Goal: Task Accomplishment & Management: Use online tool/utility

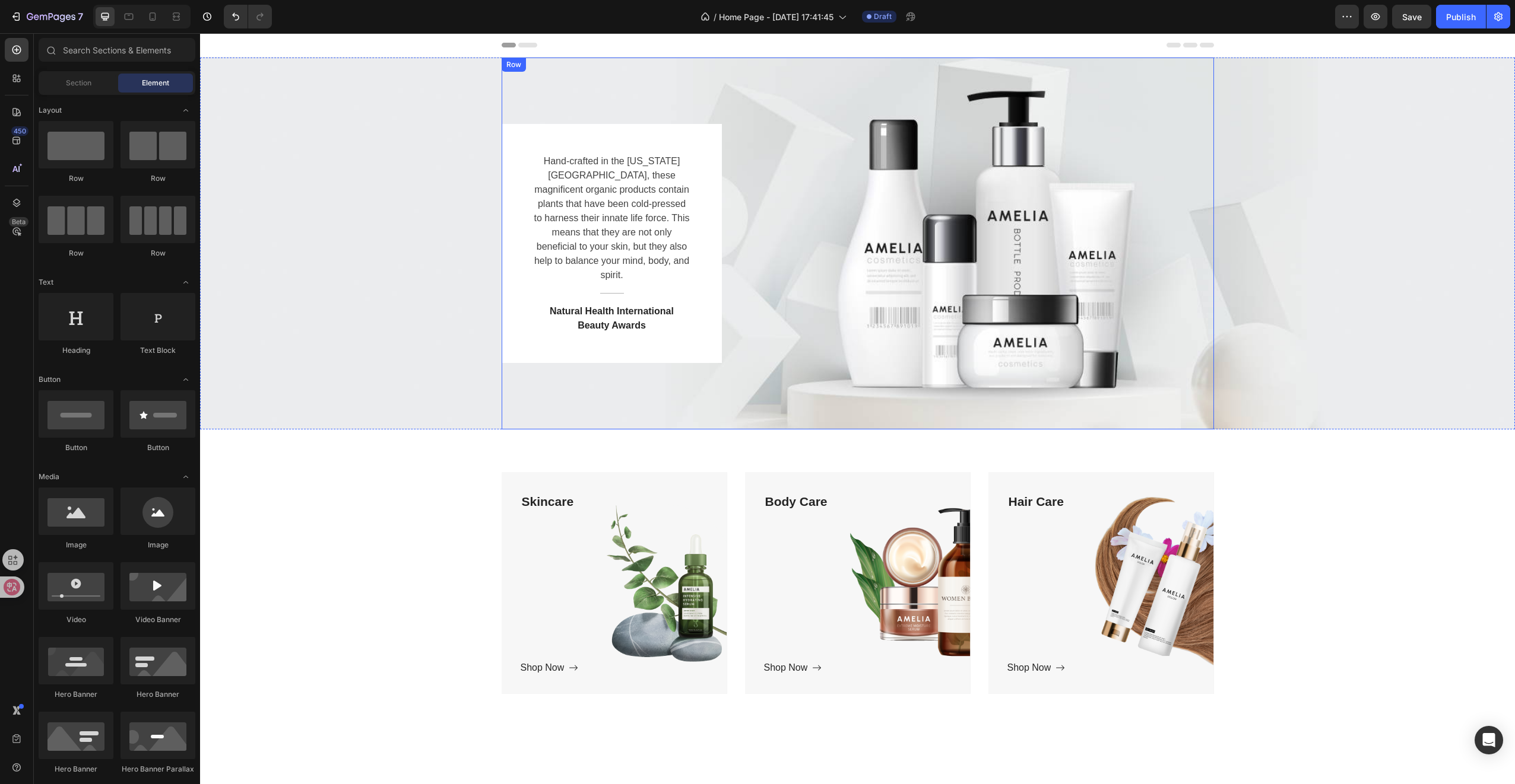
click at [870, 271] on div "Hand-crafted in the [US_STATE][GEOGRAPHIC_DATA], these magnificent organic prod…" at bounding box center [857, 244] width 712 height 239
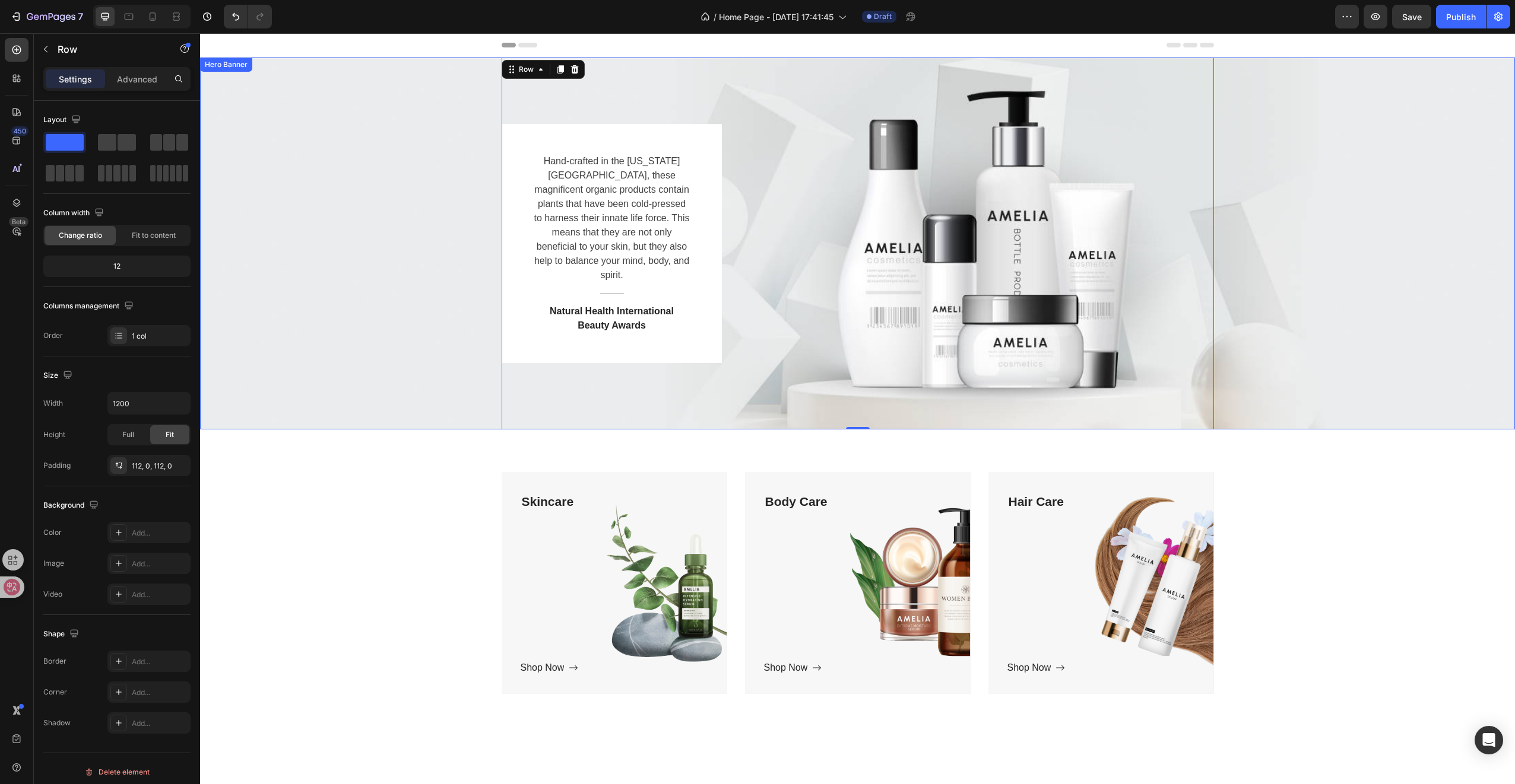
click at [430, 198] on div "Hand-crafted in the [US_STATE][GEOGRAPHIC_DATA], these magnificent organic prod…" at bounding box center [857, 244] width 1314 height 372
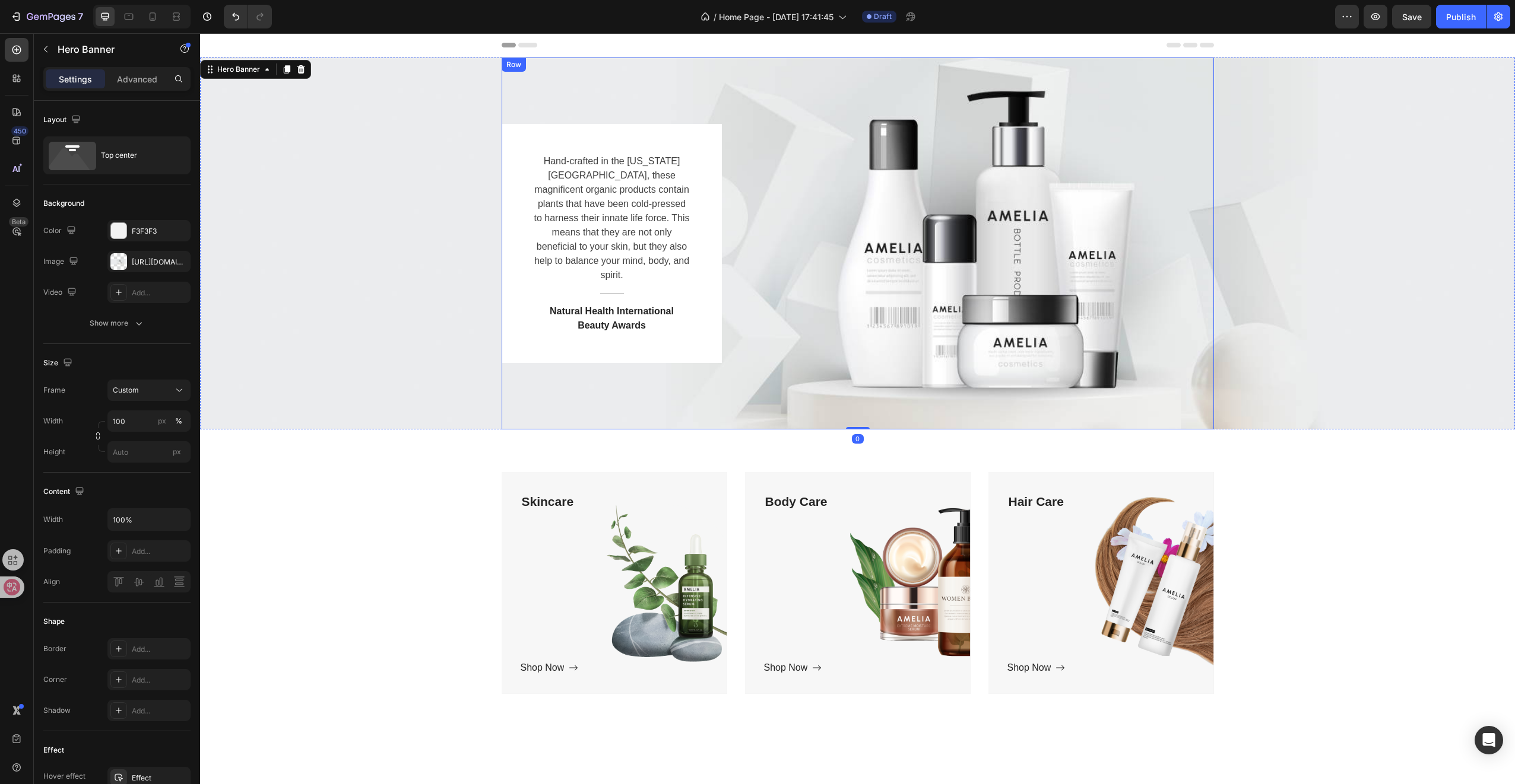
click at [665, 75] on div "Hand-crafted in the [US_STATE][GEOGRAPHIC_DATA], these magnificent organic prod…" at bounding box center [857, 244] width 712 height 372
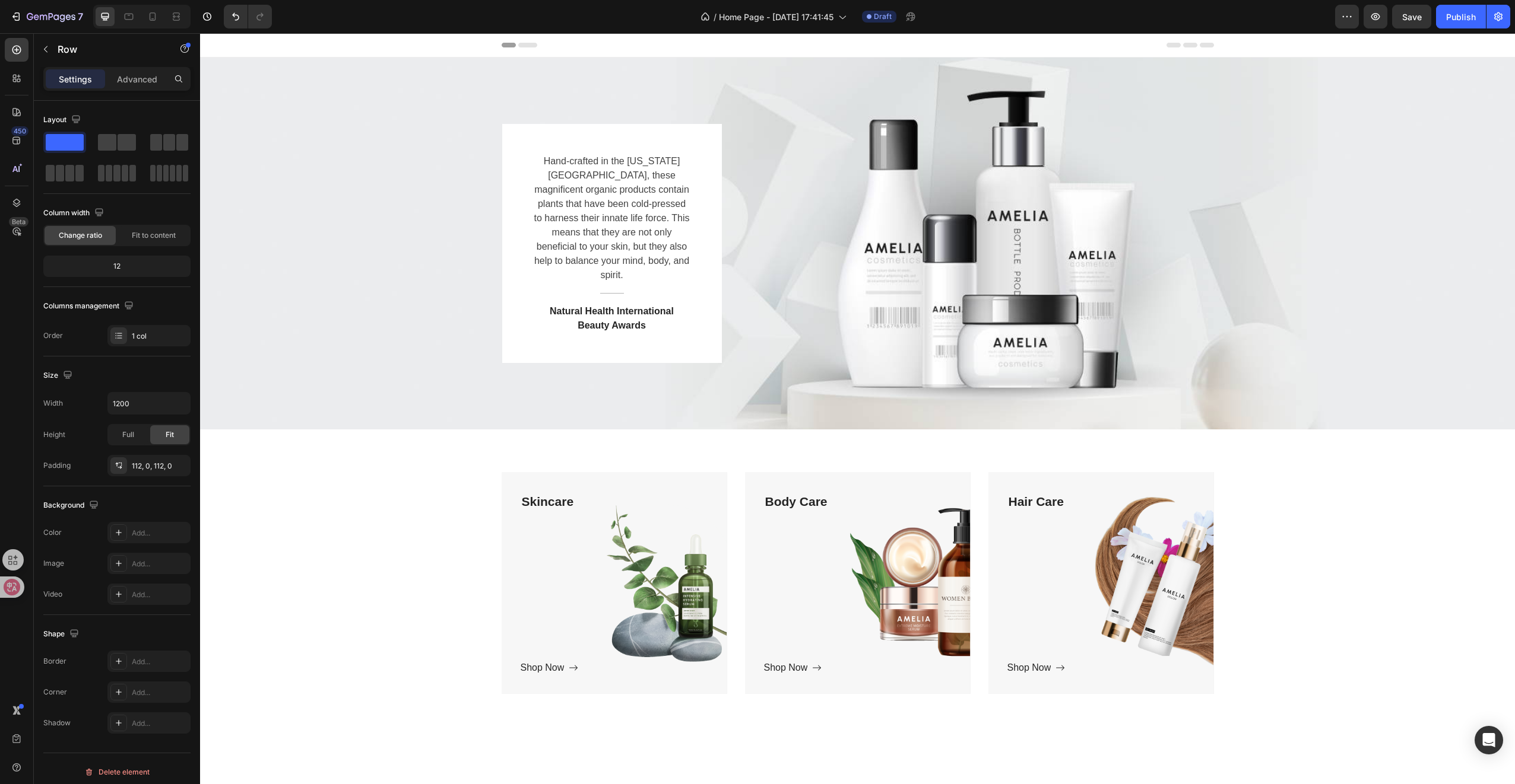
click at [912, 277] on div "Hand-crafted in the [US_STATE][GEOGRAPHIC_DATA], these magnificent organic prod…" at bounding box center [857, 244] width 712 height 239
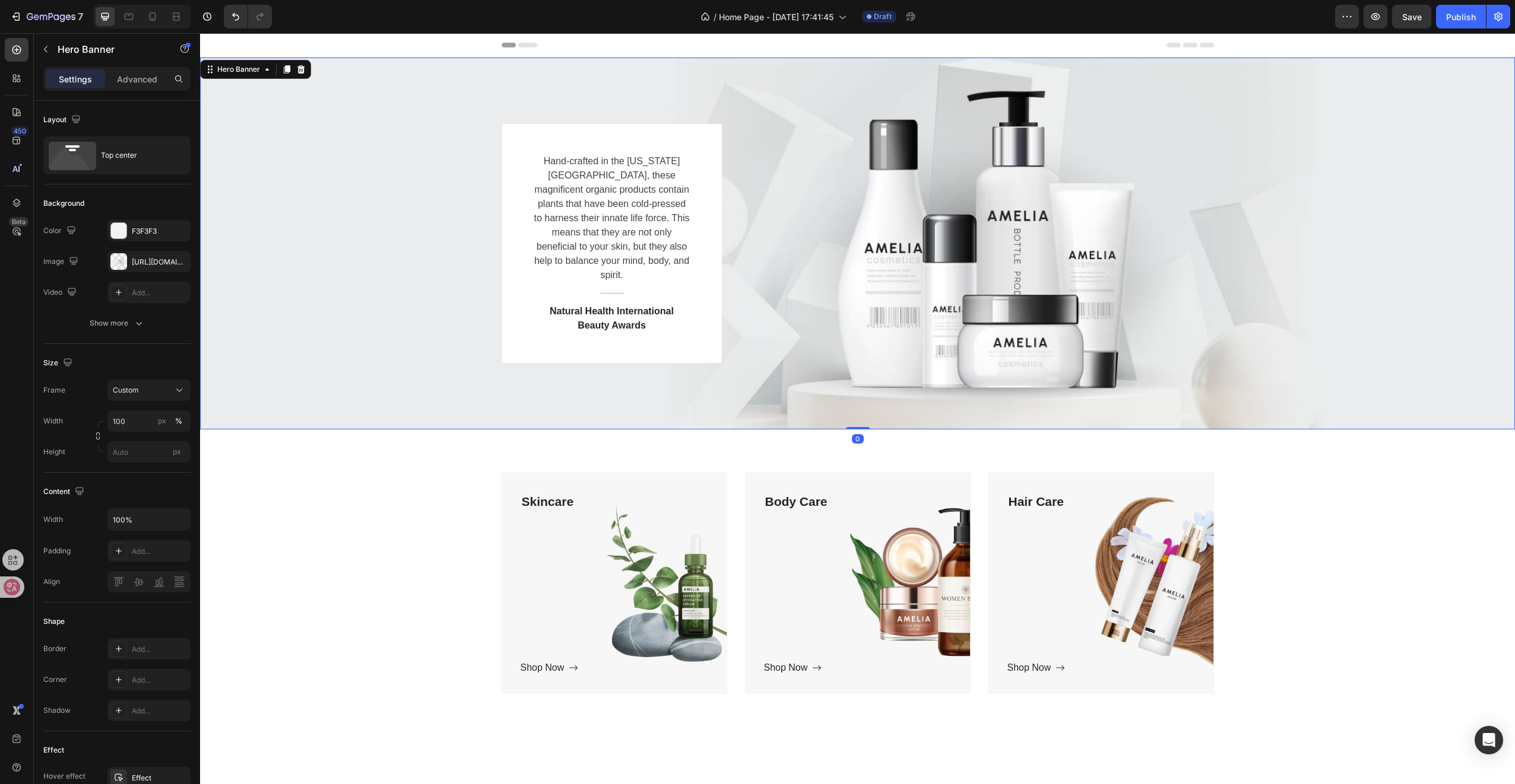
click at [451, 164] on div "Hand-crafted in the [US_STATE][GEOGRAPHIC_DATA], these magnificent organic prod…" at bounding box center [857, 244] width 1314 height 372
click at [833, 15] on span "Home Page - [DATE] 17:41:45" at bounding box center [775, 16] width 115 height 12
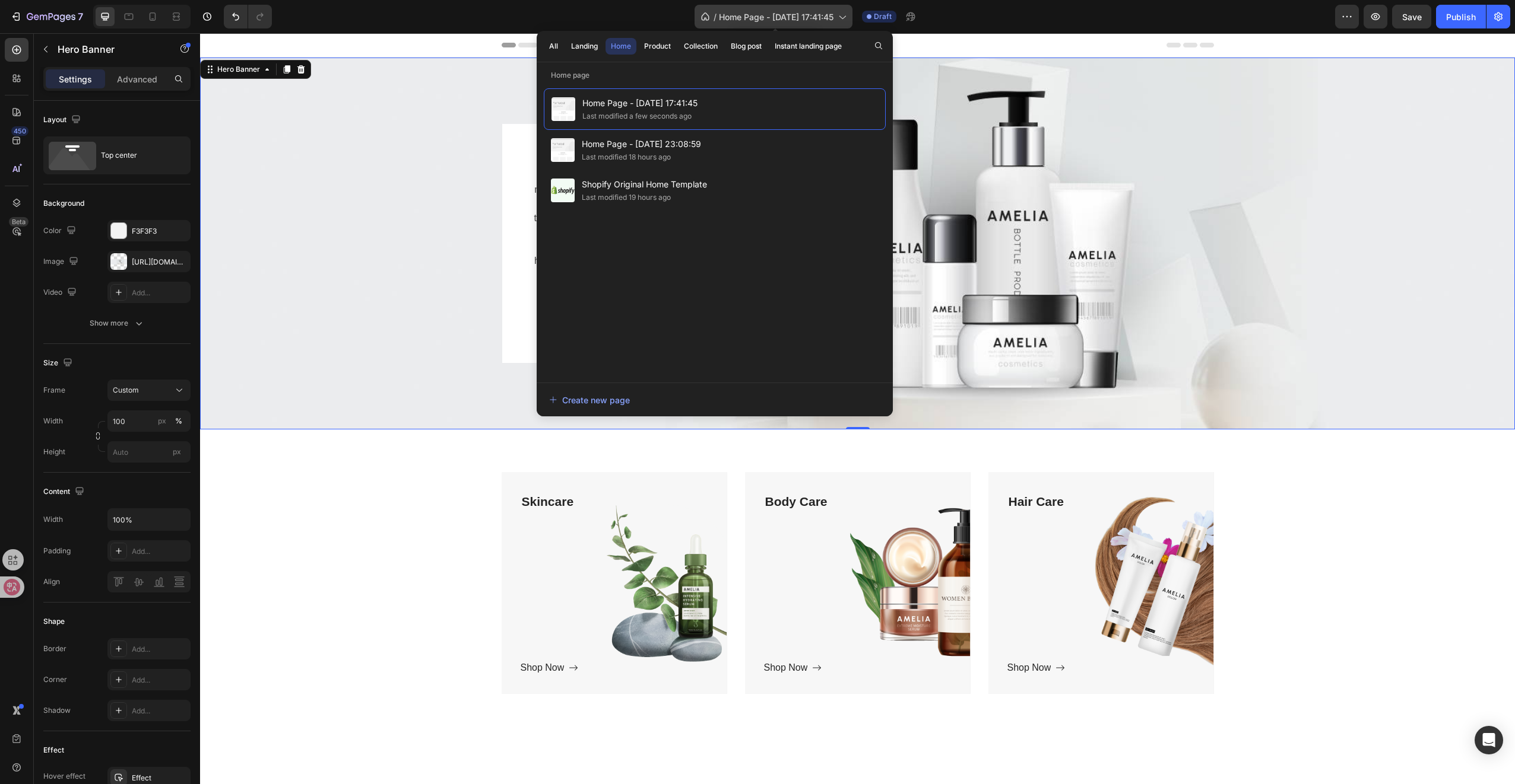
click at [831, 16] on span "Home Page - [DATE] 17:41:45" at bounding box center [775, 16] width 115 height 12
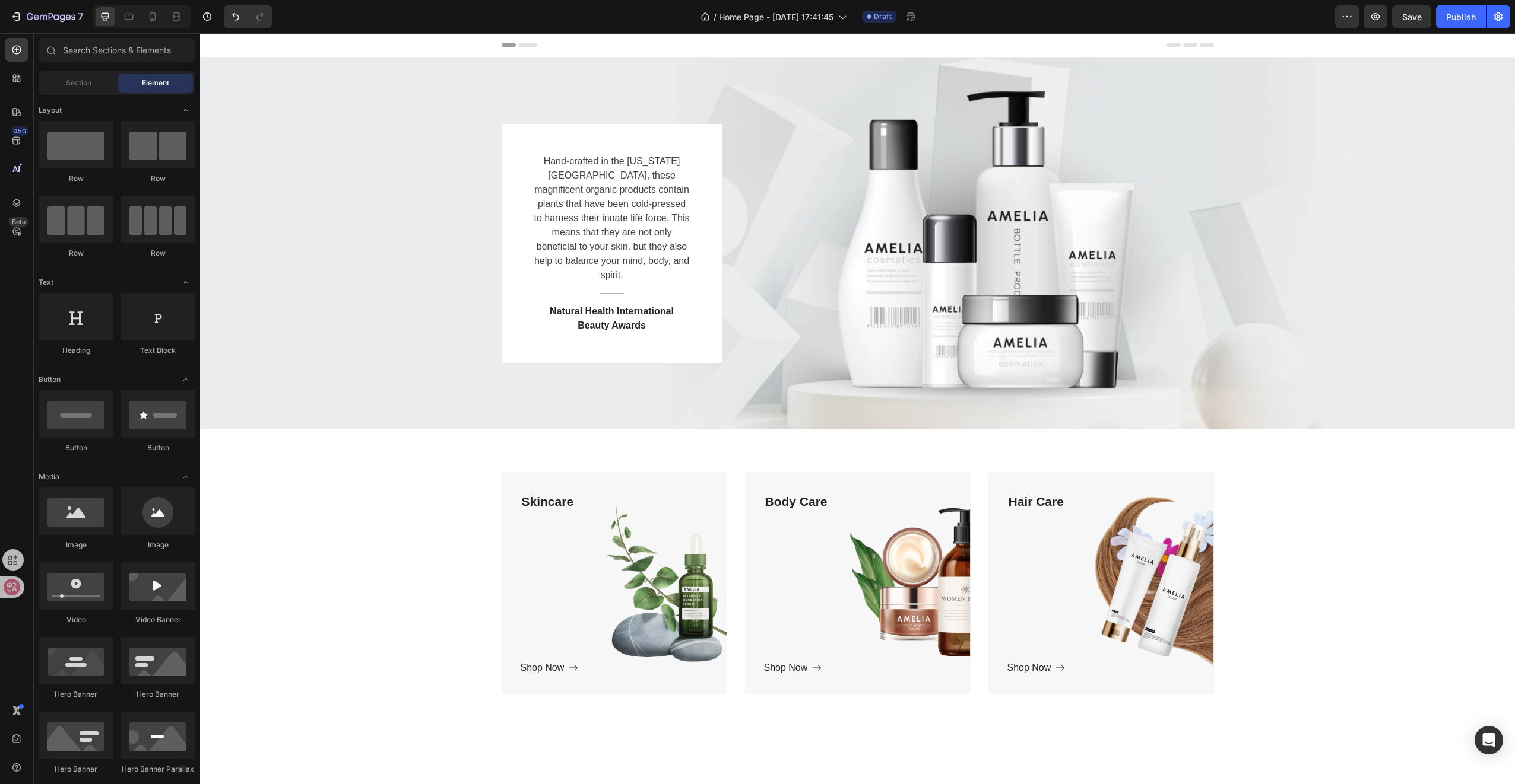
click at [520, 45] on icon at bounding box center [527, 45] width 19 height 5
click at [524, 44] on icon at bounding box center [527, 45] width 19 height 5
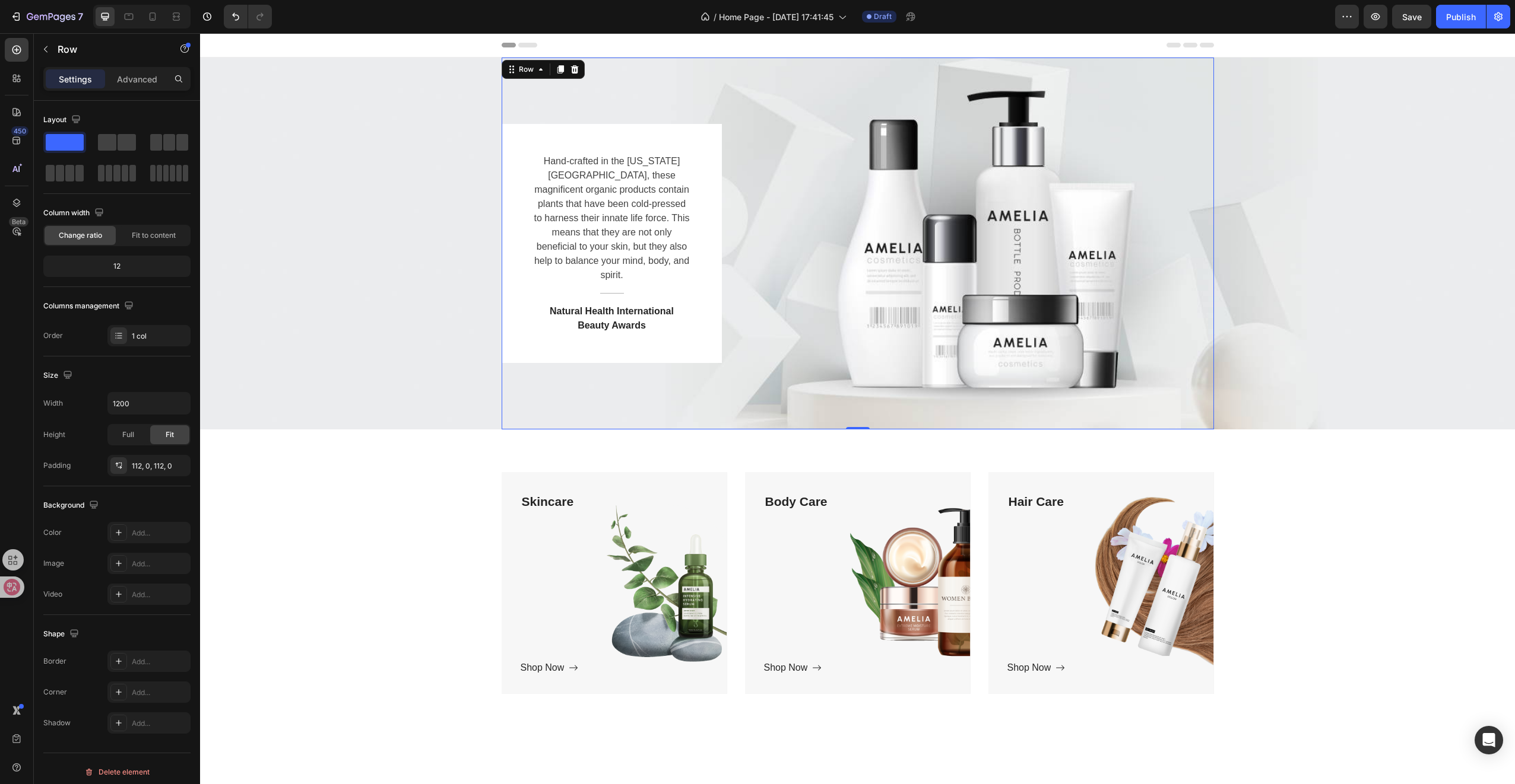
click at [575, 98] on div "Hand-crafted in the [US_STATE][GEOGRAPHIC_DATA], these magnificent organic prod…" at bounding box center [857, 244] width 712 height 372
click at [1344, 12] on icon "button" at bounding box center [1347, 16] width 12 height 12
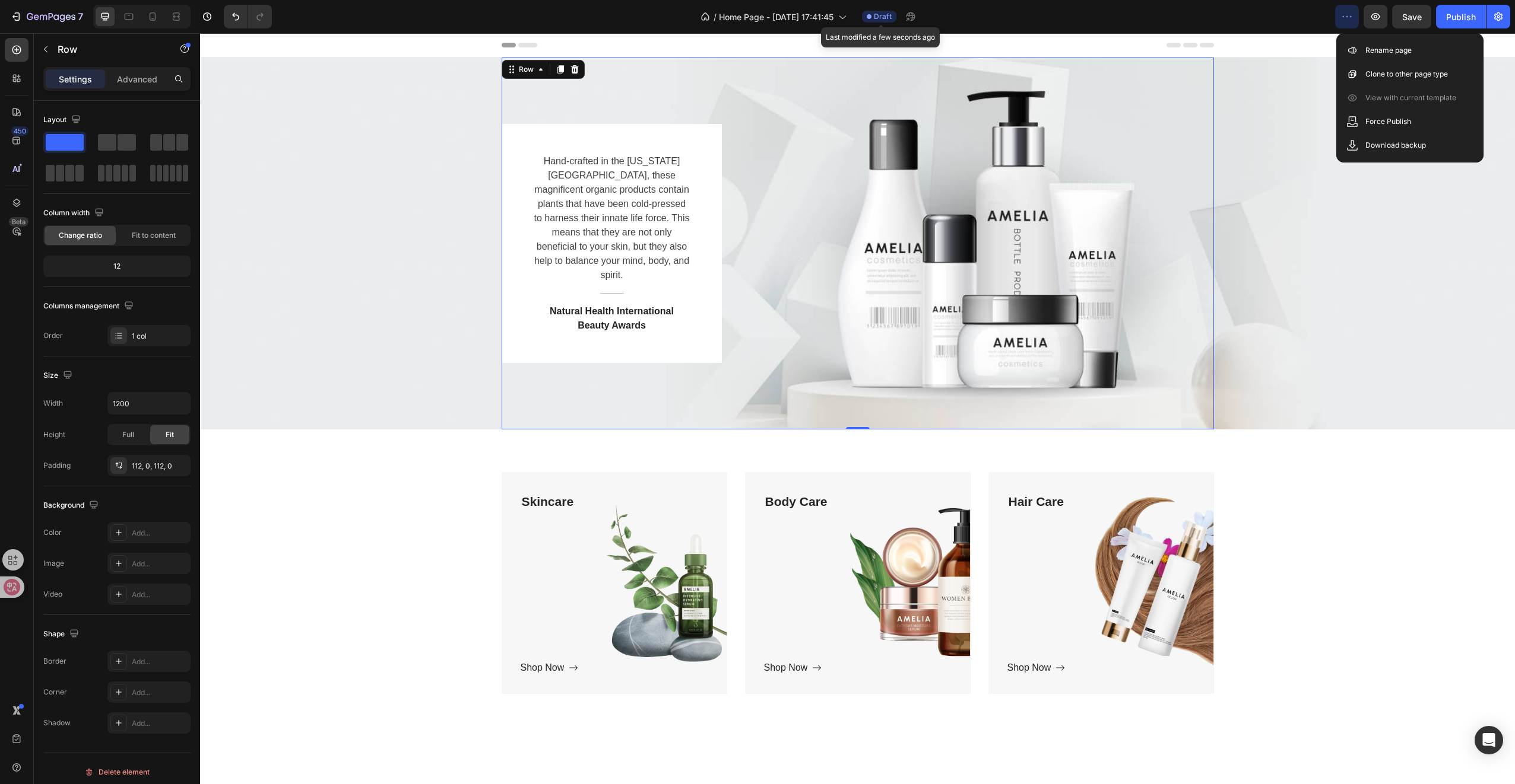
click at [892, 16] on div "Draft" at bounding box center [879, 16] width 34 height 12
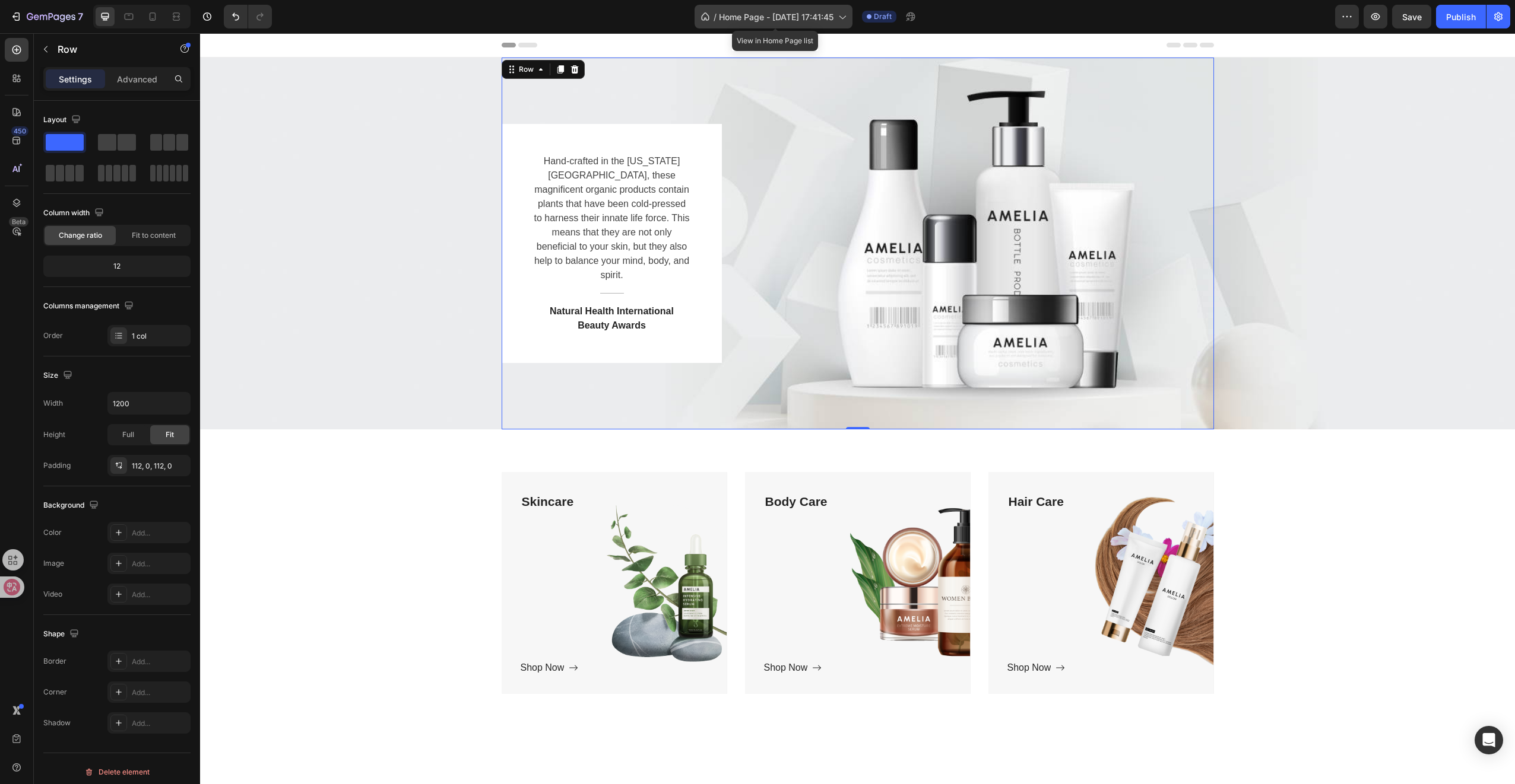
click at [841, 15] on icon at bounding box center [841, 16] width 12 height 12
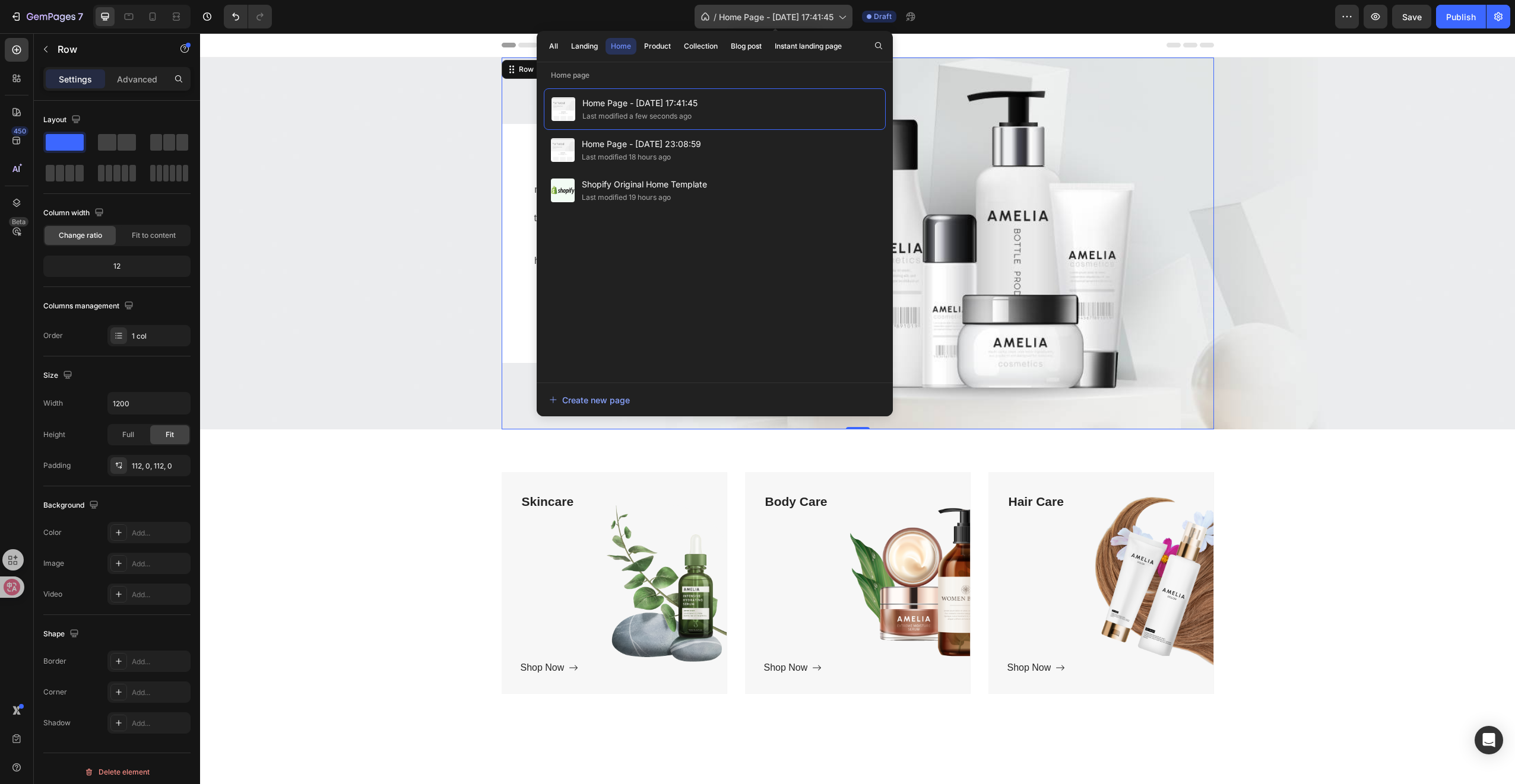
click at [841, 15] on icon at bounding box center [841, 16] width 12 height 12
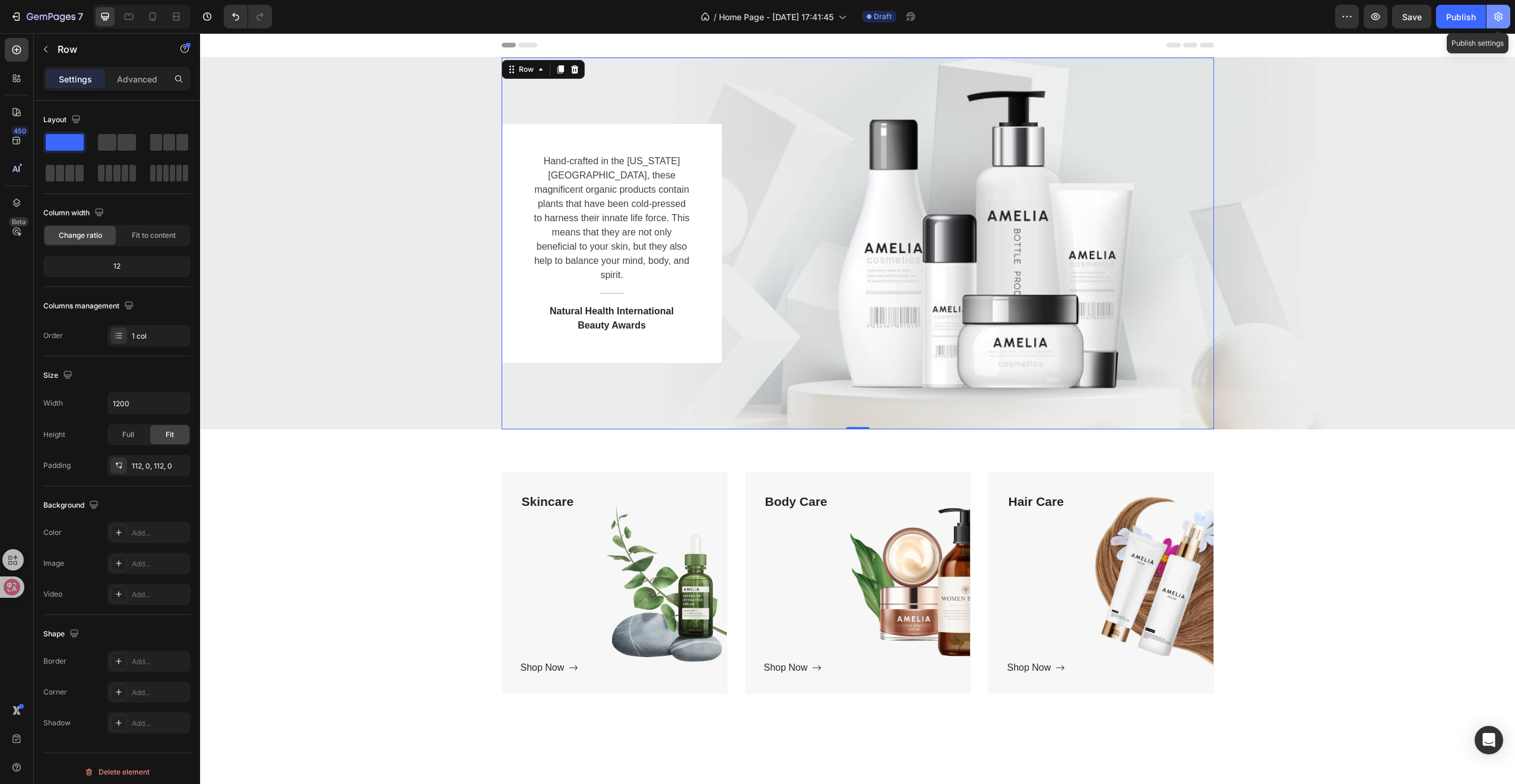
click at [1496, 16] on icon "button" at bounding box center [1498, 16] width 12 height 12
click at [1497, 19] on icon "button" at bounding box center [1498, 16] width 8 height 9
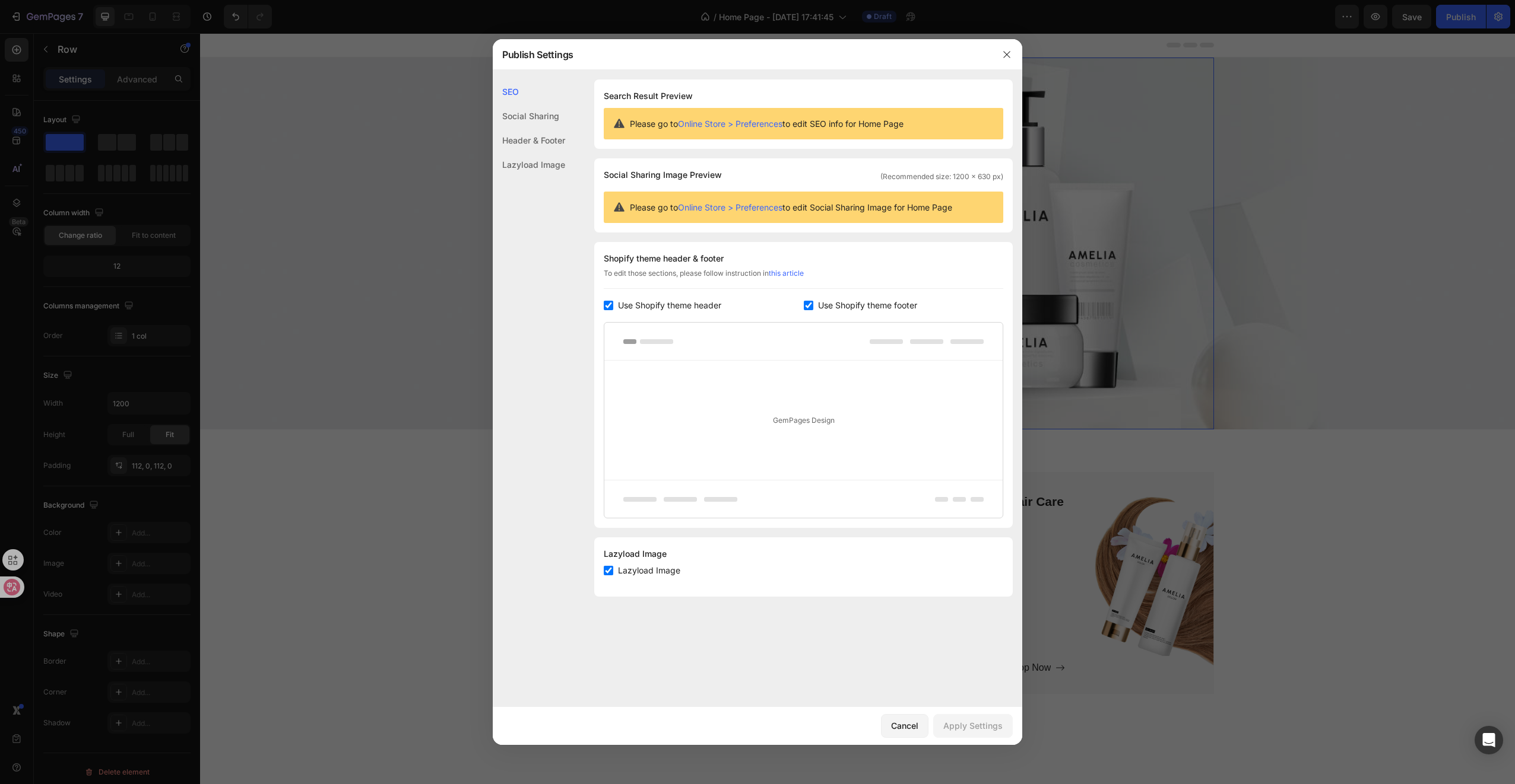
click at [544, 118] on div "Social Sharing" at bounding box center [528, 116] width 72 height 24
click at [549, 140] on div "Header & Footer" at bounding box center [528, 141] width 72 height 24
click at [551, 164] on div "Lazyload Image" at bounding box center [528, 165] width 72 height 24
click at [550, 139] on div "Header & Footer" at bounding box center [528, 141] width 72 height 24
click at [547, 115] on div "Social Sharing" at bounding box center [528, 116] width 72 height 24
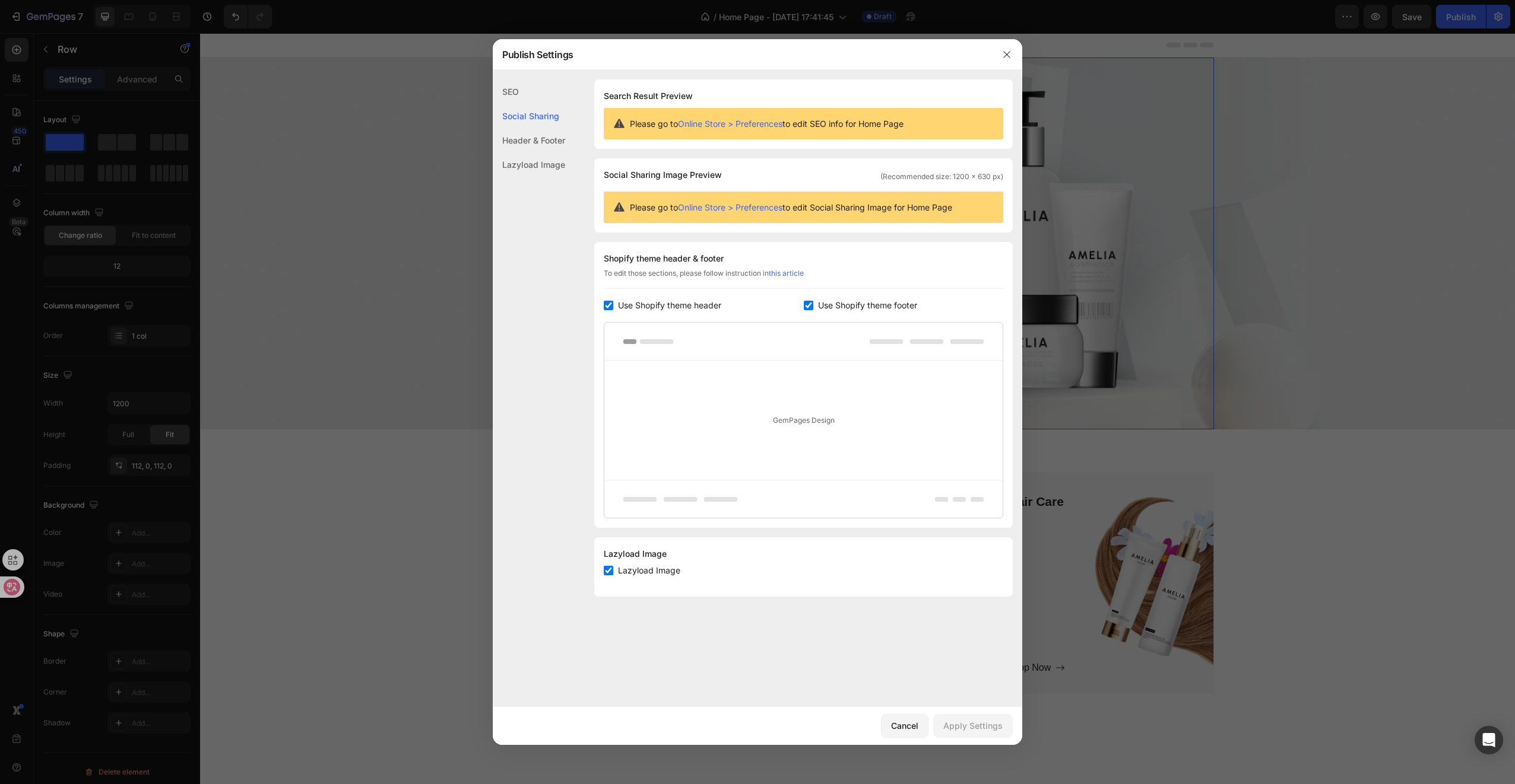
click at [536, 89] on div "SEO" at bounding box center [528, 92] width 72 height 24
click at [905, 729] on div "Cancel" at bounding box center [905, 726] width 28 height 12
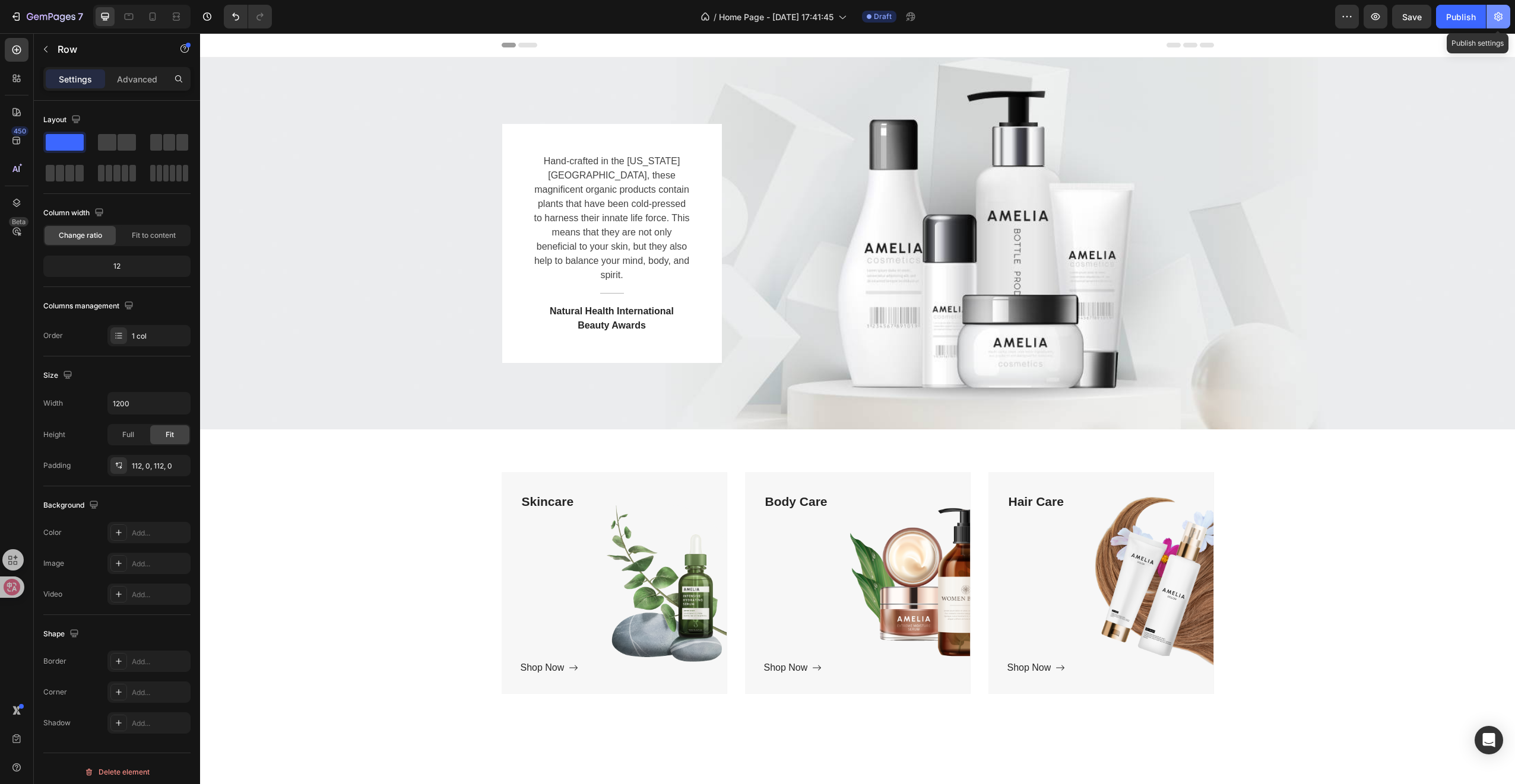
click at [1495, 18] on icon "button" at bounding box center [1498, 16] width 12 height 12
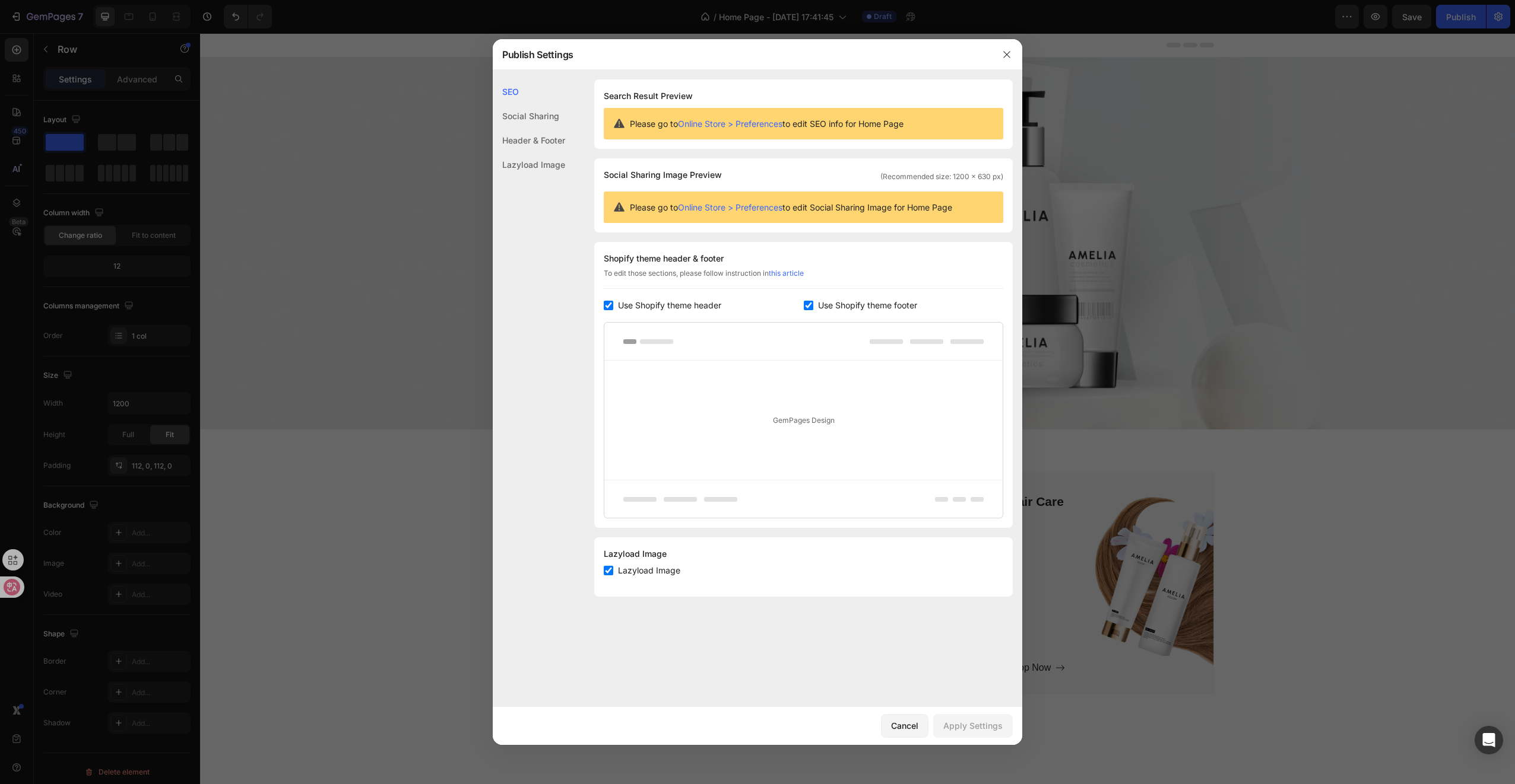
click at [536, 158] on div "Lazyload Image" at bounding box center [528, 165] width 72 height 24
click at [540, 140] on div "Header & Footer" at bounding box center [528, 141] width 72 height 24
click at [519, 114] on div "Social Sharing" at bounding box center [528, 116] width 72 height 24
click at [519, 89] on div "SEO" at bounding box center [528, 92] width 72 height 24
click at [575, 71] on div "SEO Social Sharing Header & Footer Lazyload Image SEO Search Result Preview Ple…" at bounding box center [757, 388] width 529 height 637
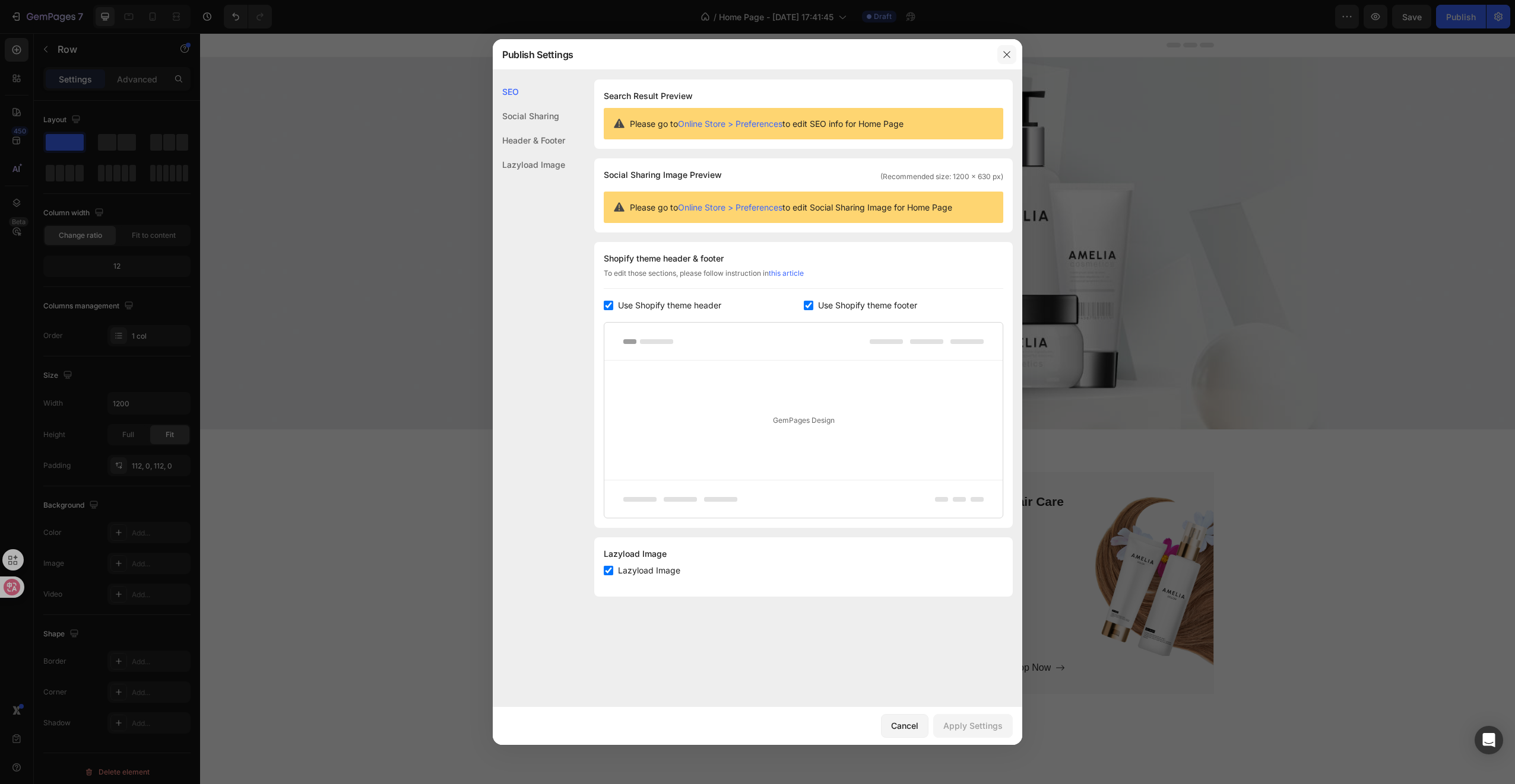
click at [1010, 56] on icon "button" at bounding box center [1007, 54] width 10 height 10
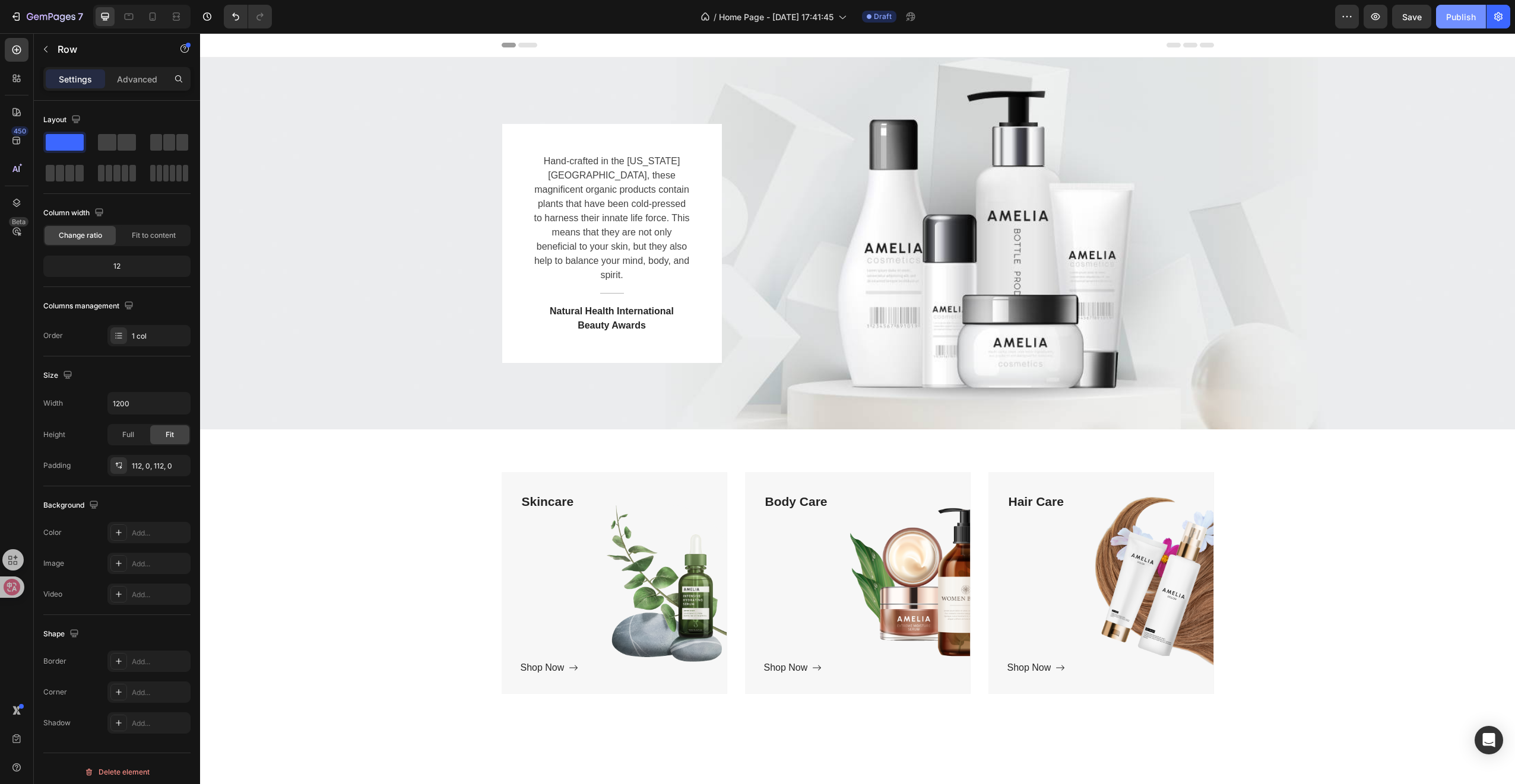
click at [1465, 10] on button "Publish" at bounding box center [1460, 16] width 50 height 24
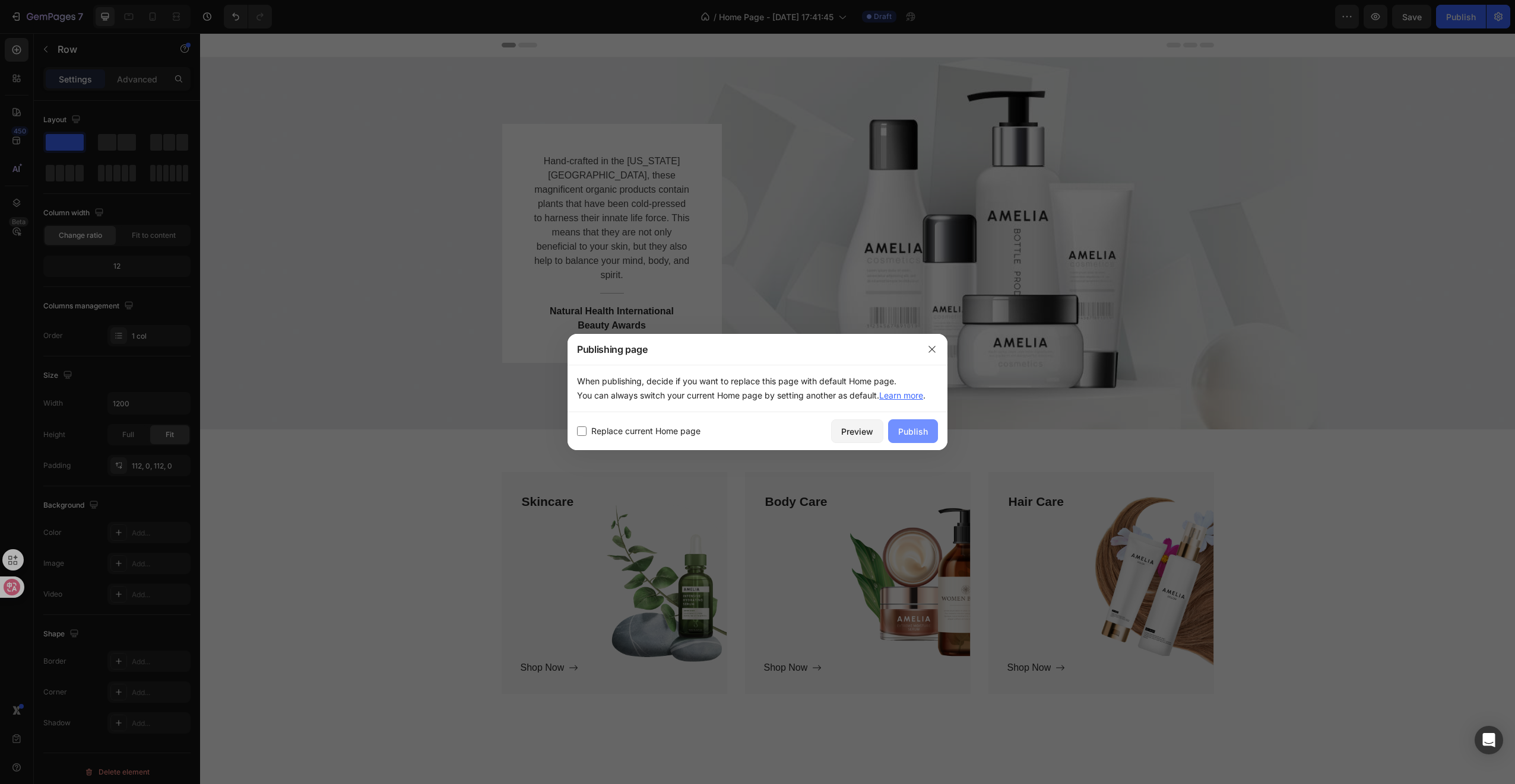
click at [918, 435] on div "Publish" at bounding box center [913, 431] width 30 height 12
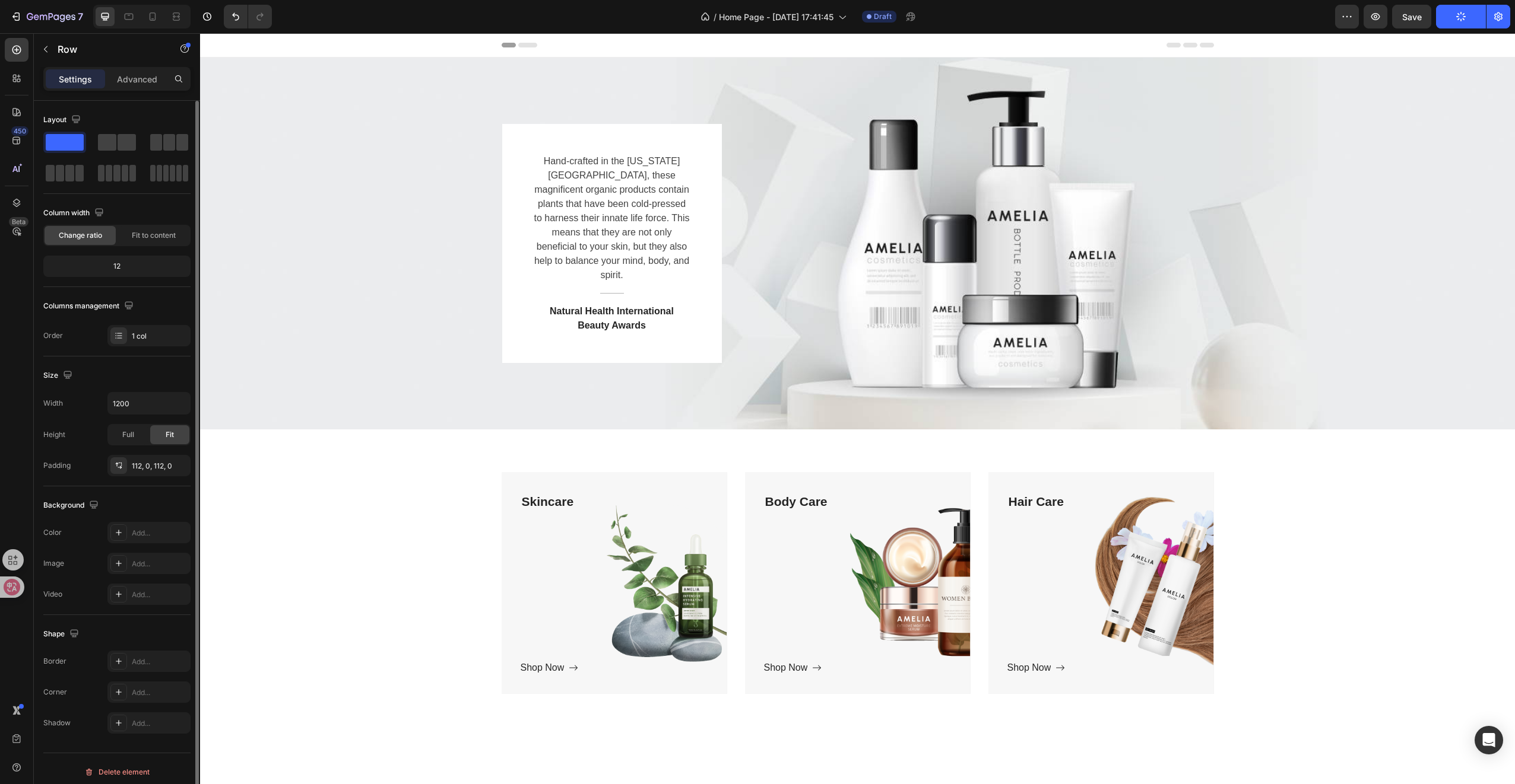
scroll to position [5, 0]
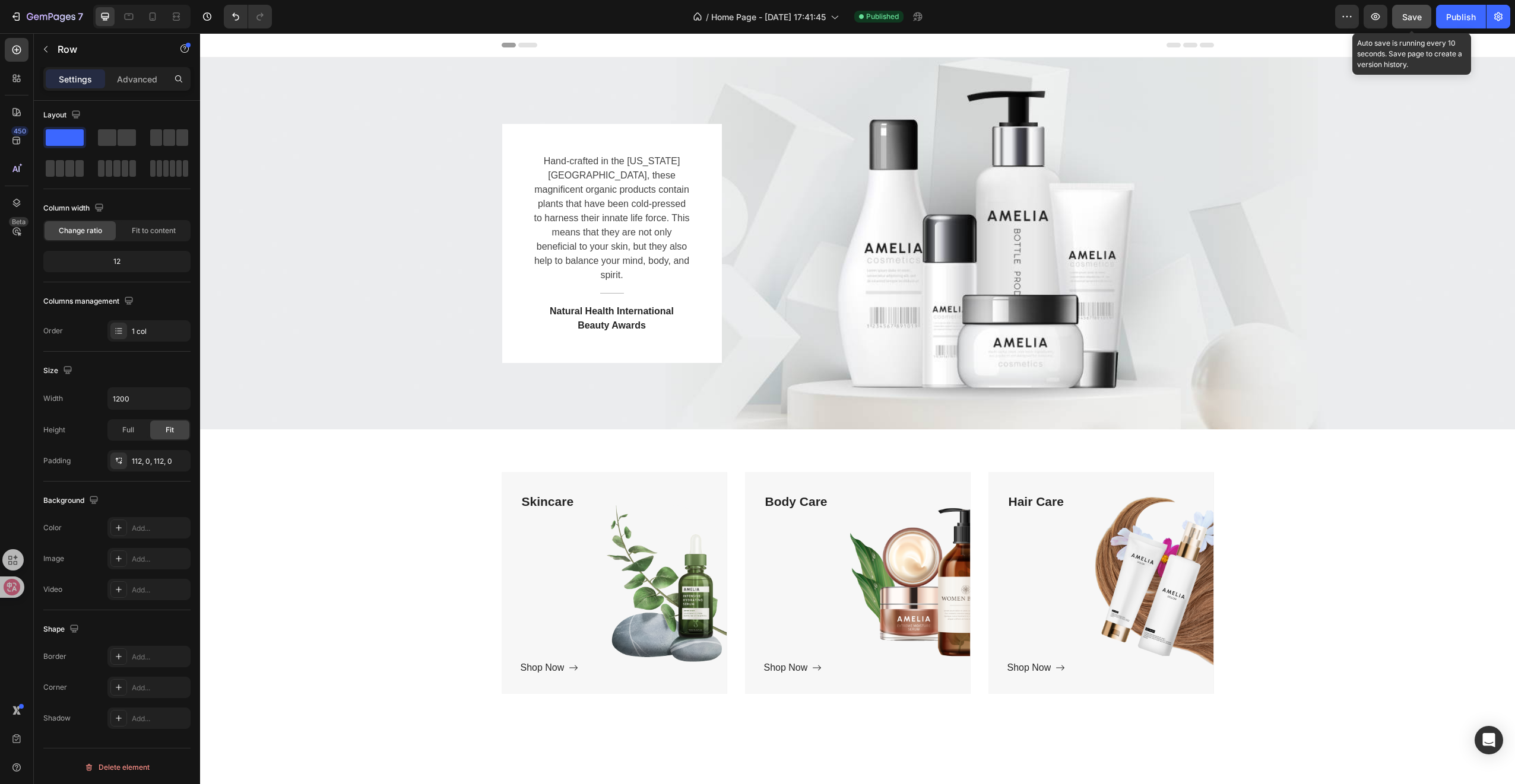
click at [1426, 13] on button "Save" at bounding box center [1411, 16] width 39 height 24
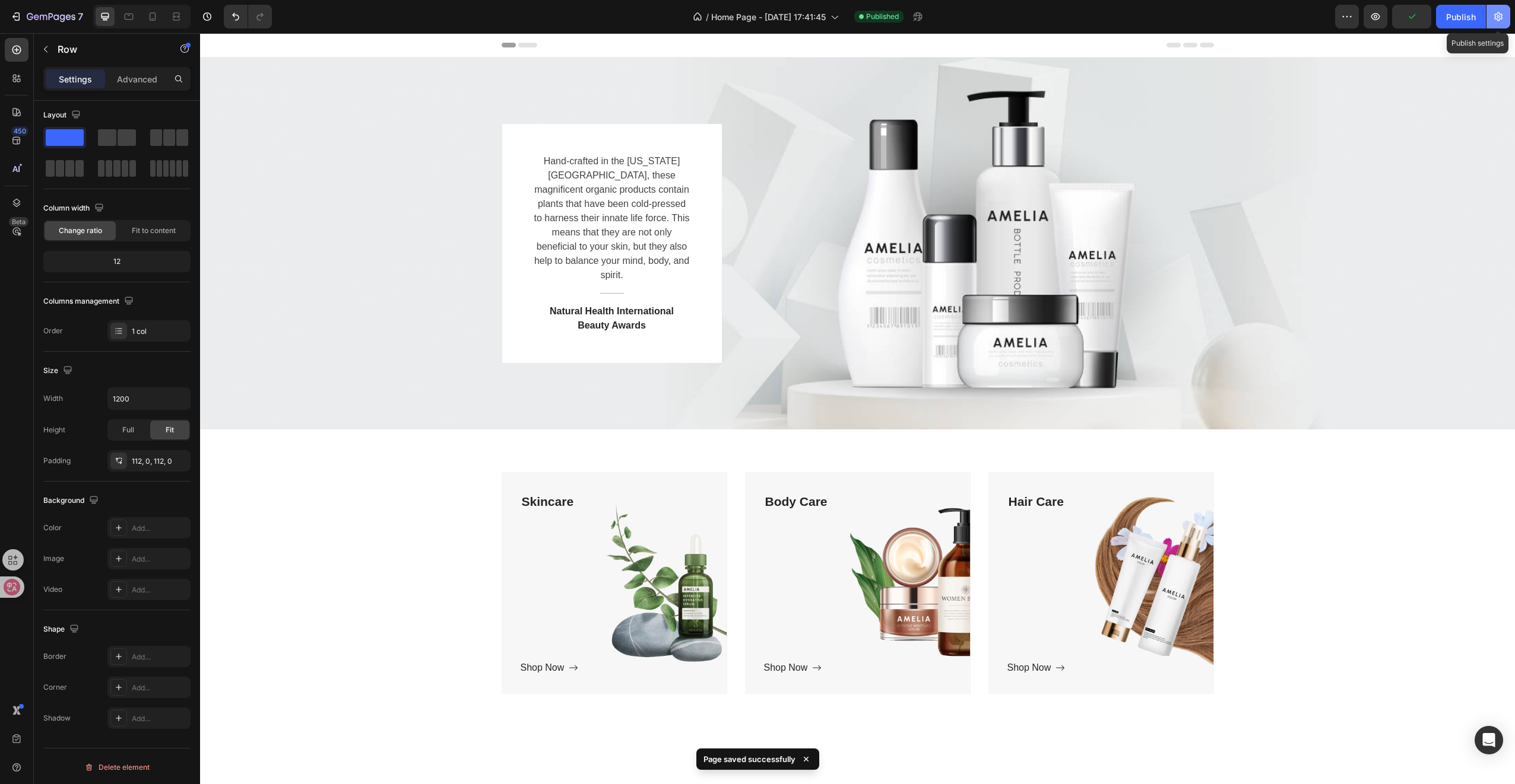
click at [1491, 18] on button "button" at bounding box center [1498, 16] width 24 height 24
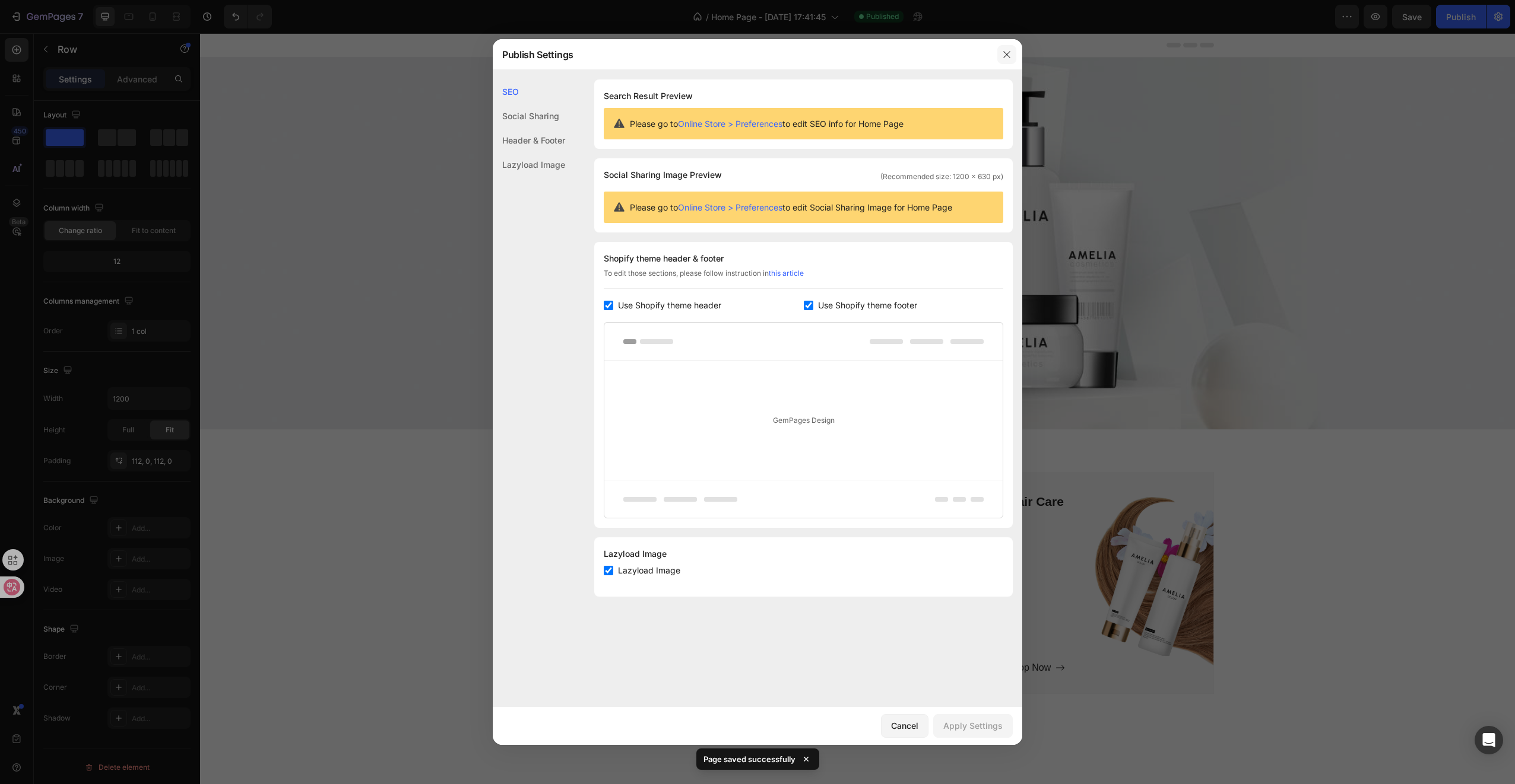
click at [1011, 50] on icon "button" at bounding box center [1007, 54] width 10 height 10
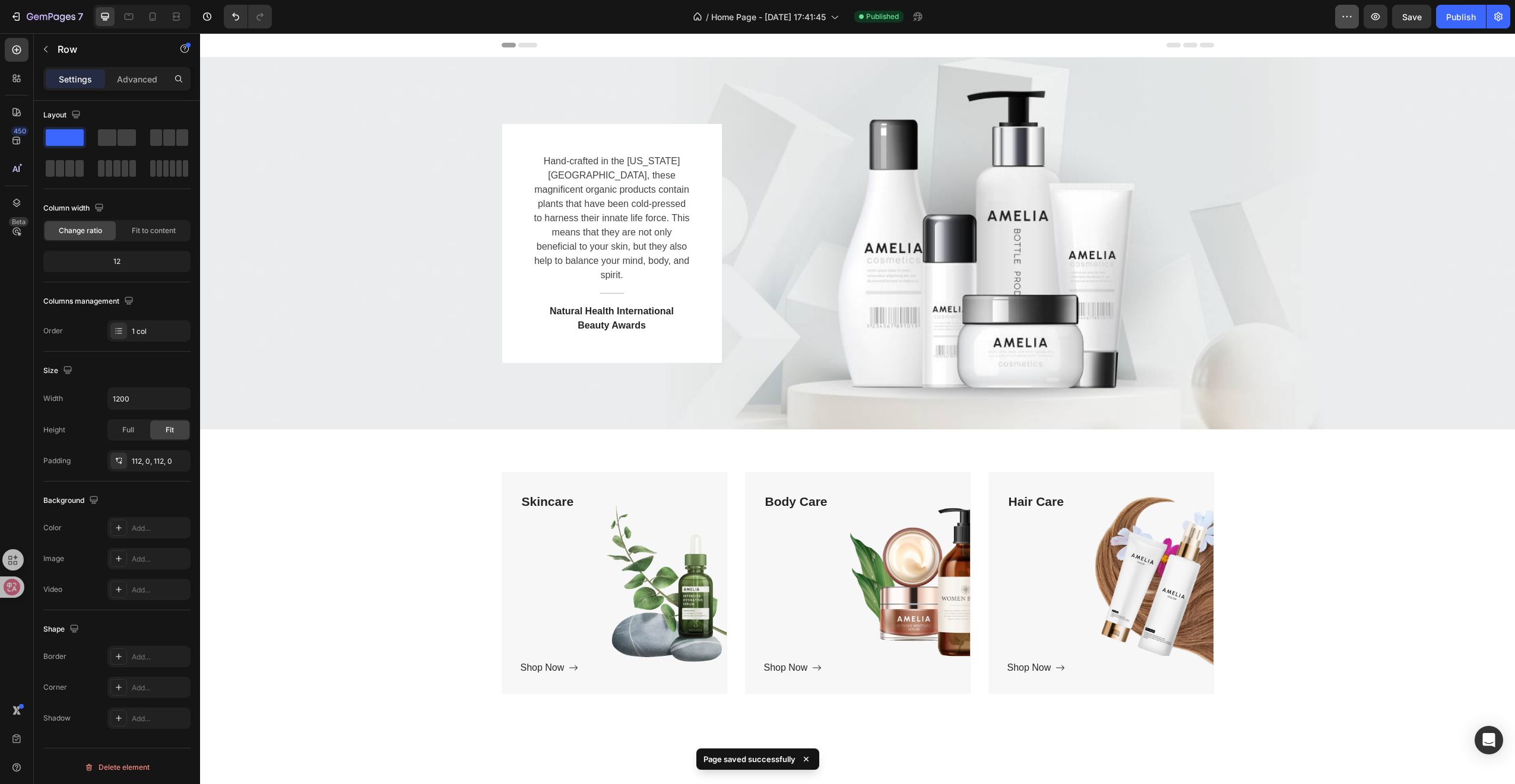
click at [1341, 13] on icon "button" at bounding box center [1347, 16] width 12 height 12
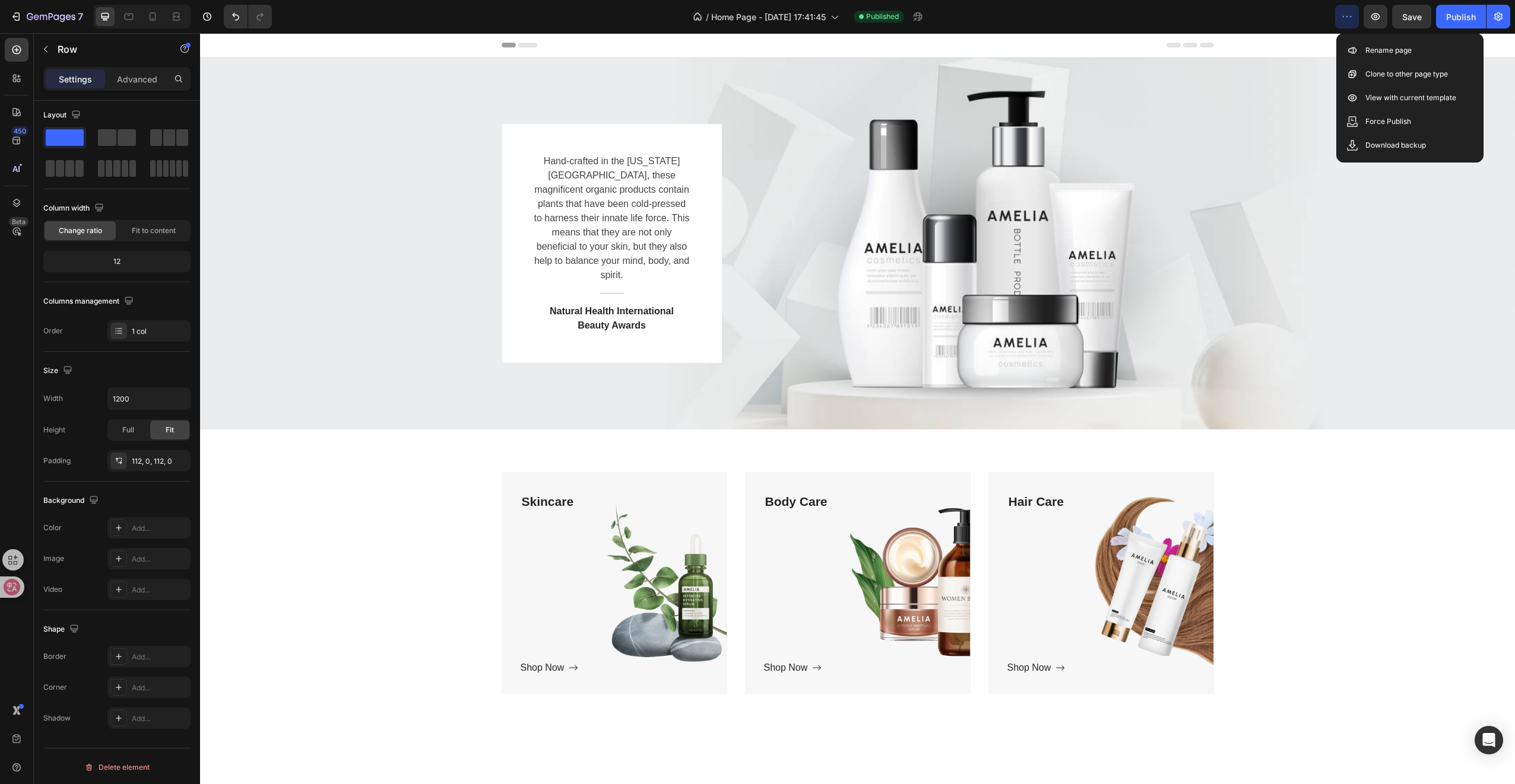
click at [1335, 5] on button "button" at bounding box center [1346, 16] width 24 height 24
